Goal: Complete application form

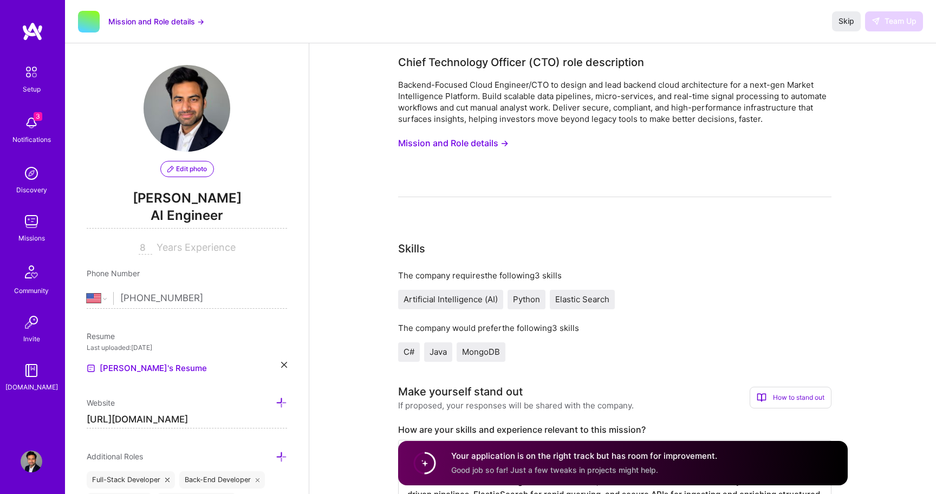
select select "US"
click at [32, 118] on img at bounding box center [32, 123] width 22 height 22
click at [32, 23] on img at bounding box center [33, 31] width 22 height 19
